Goal: Find specific page/section

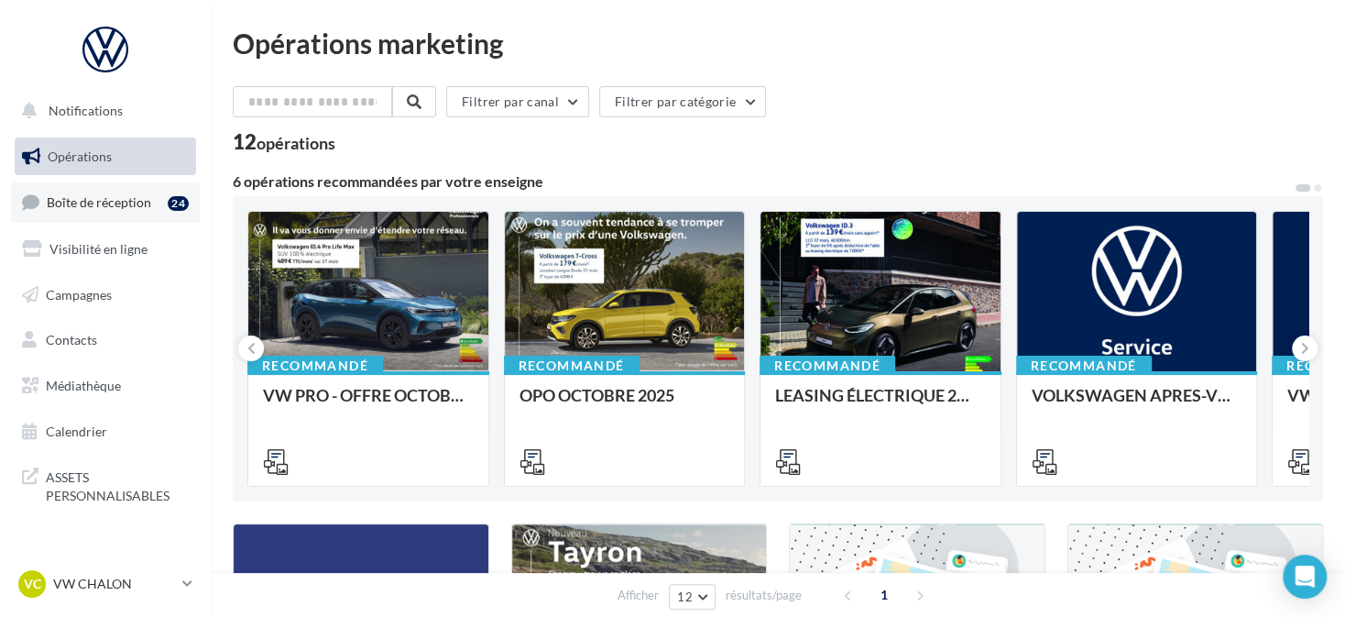
click at [82, 213] on link "Boîte de réception 24" at bounding box center [105, 201] width 189 height 39
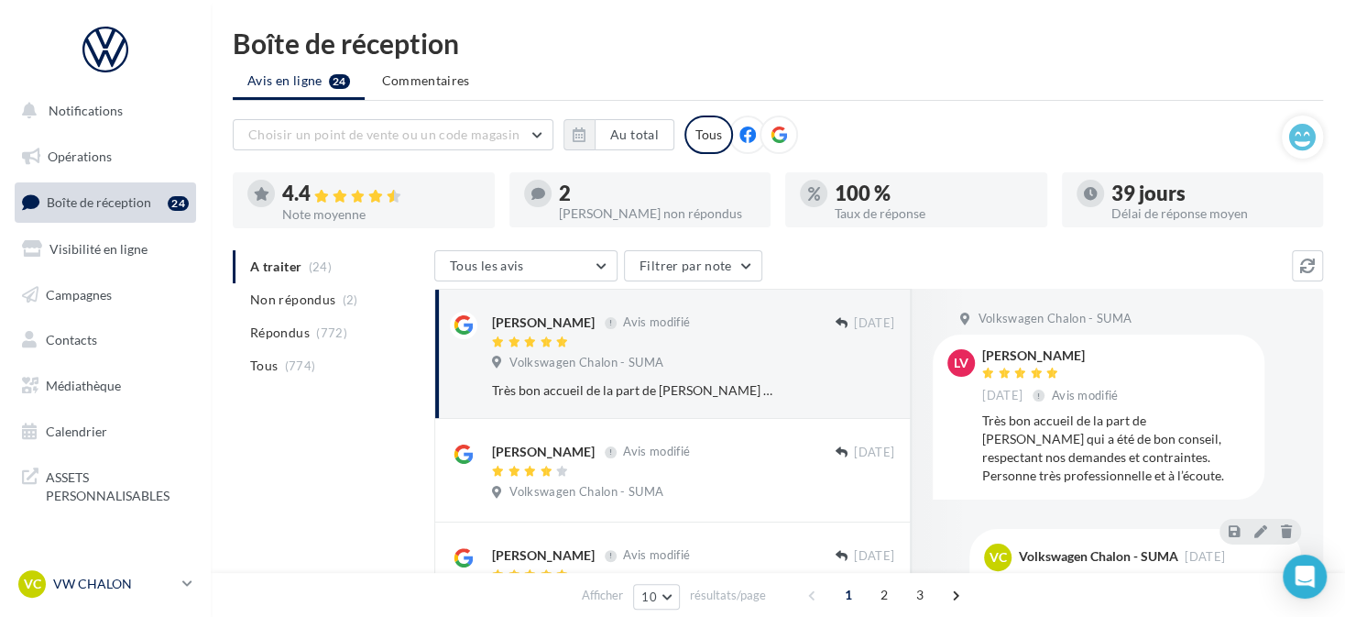
click at [94, 585] on p "VW CHALON" at bounding box center [114, 584] width 122 height 18
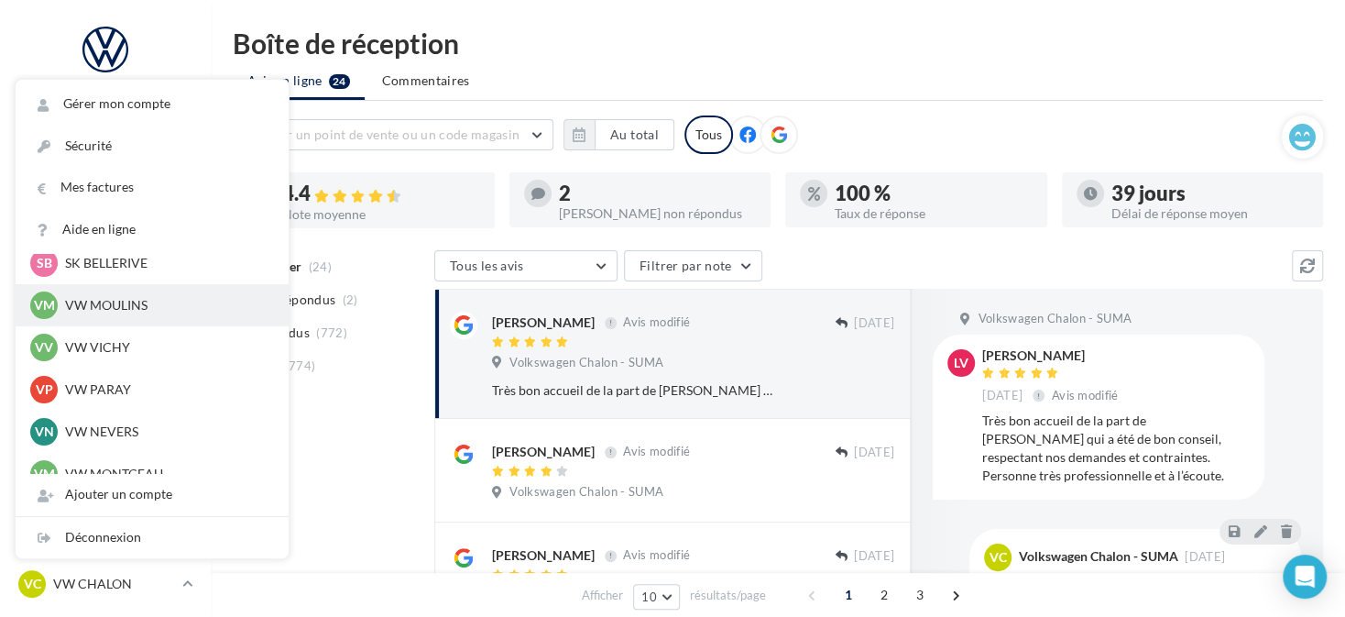
scroll to position [550, 0]
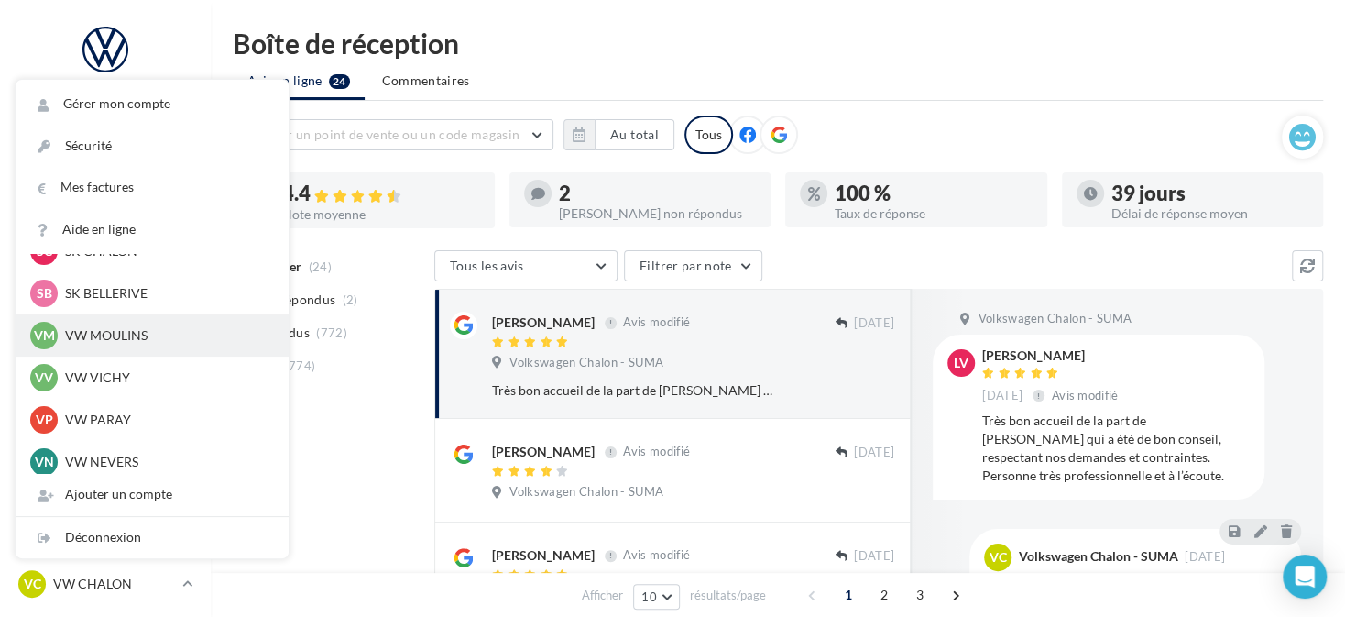
click at [168, 332] on p "VW MOULINS" at bounding box center [166, 335] width 202 height 18
